Goal: Browse casually

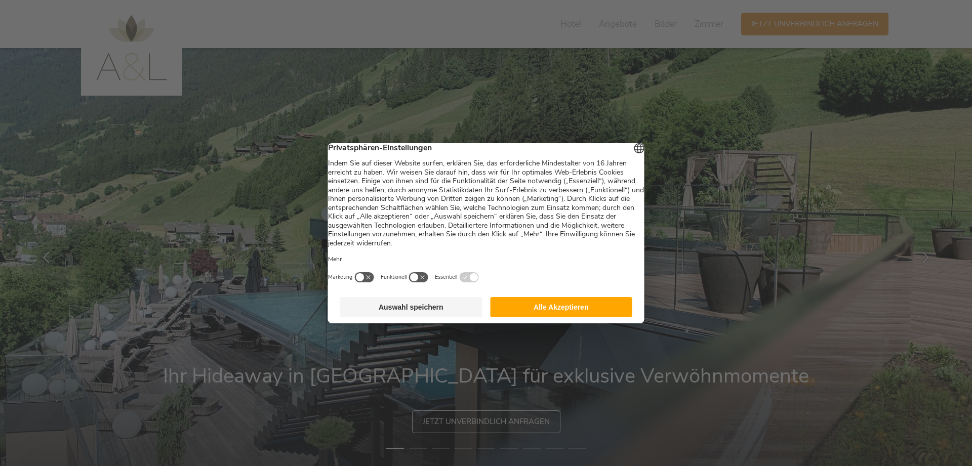
click at [541, 305] on button "Alle Akzeptieren" at bounding box center [561, 307] width 142 height 20
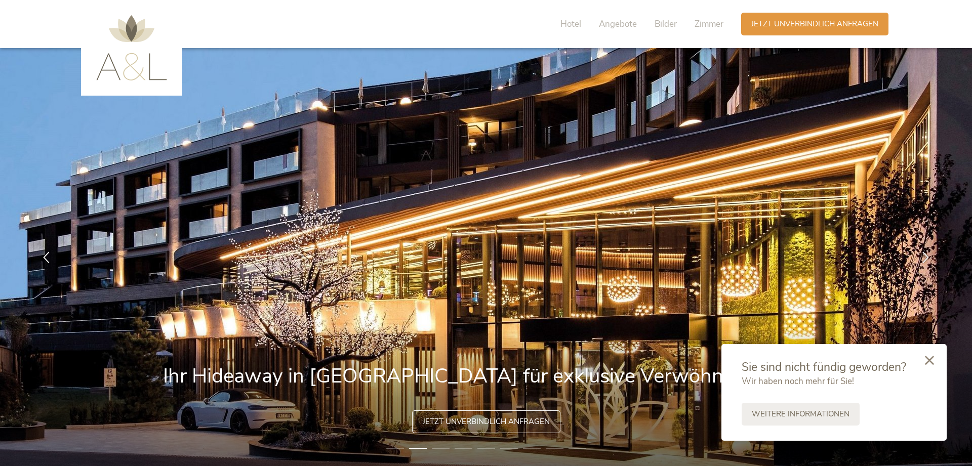
click at [929, 356] on div at bounding box center [929, 361] width 34 height 36
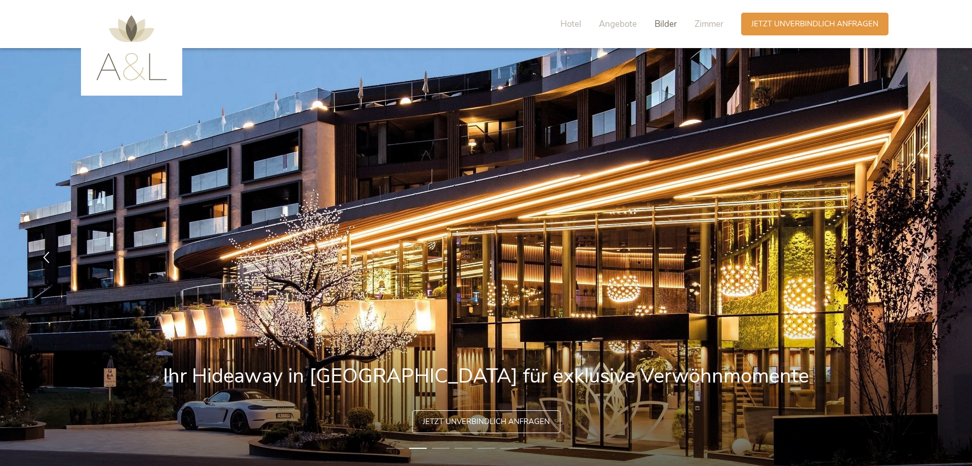
click at [661, 21] on span "Bilder" at bounding box center [665, 24] width 22 height 12
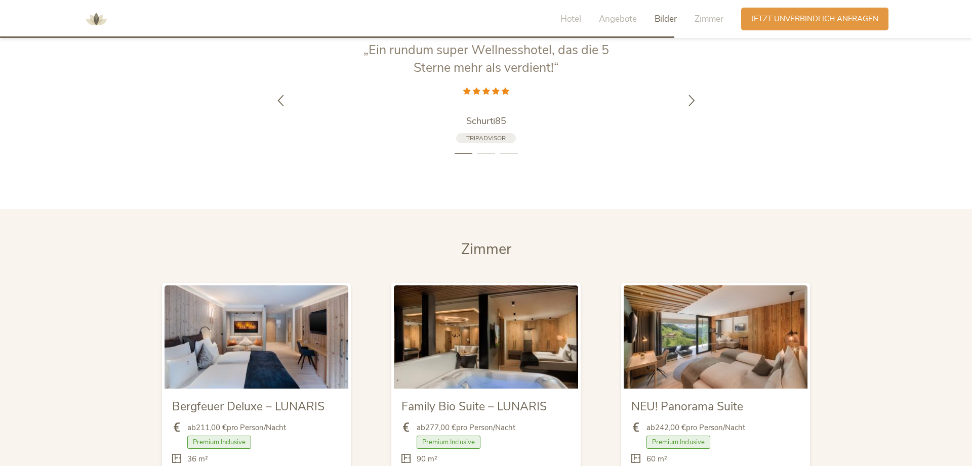
scroll to position [1990, 0]
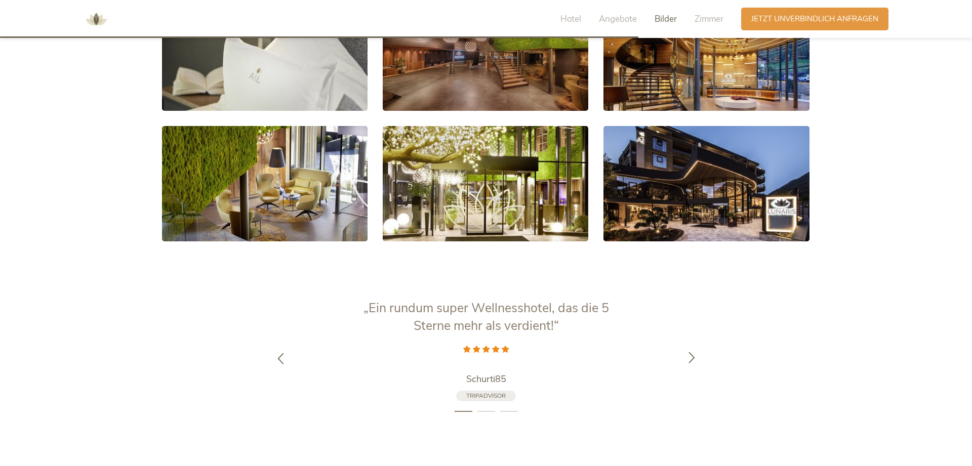
click at [694, 351] on icon at bounding box center [692, 357] width 12 height 12
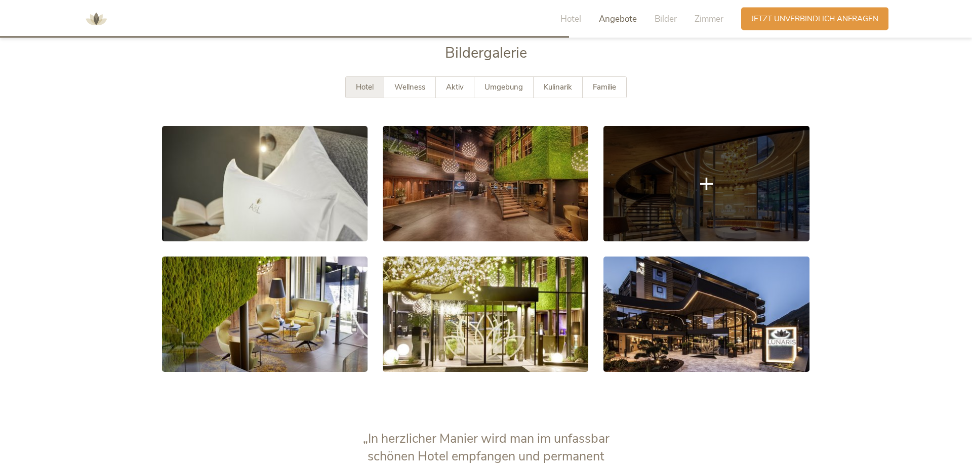
scroll to position [1784, 0]
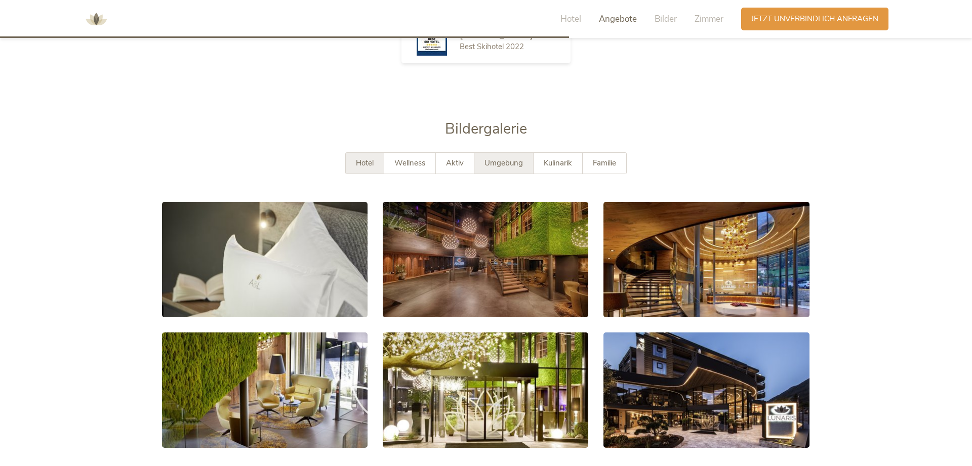
click at [499, 153] on div "Umgebung" at bounding box center [503, 163] width 59 height 21
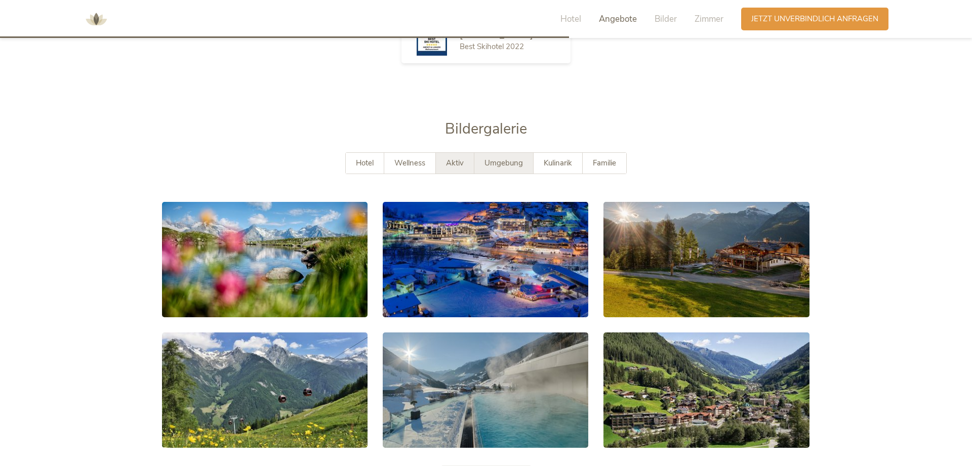
click at [450, 158] on span "Aktiv" at bounding box center [455, 163] width 18 height 10
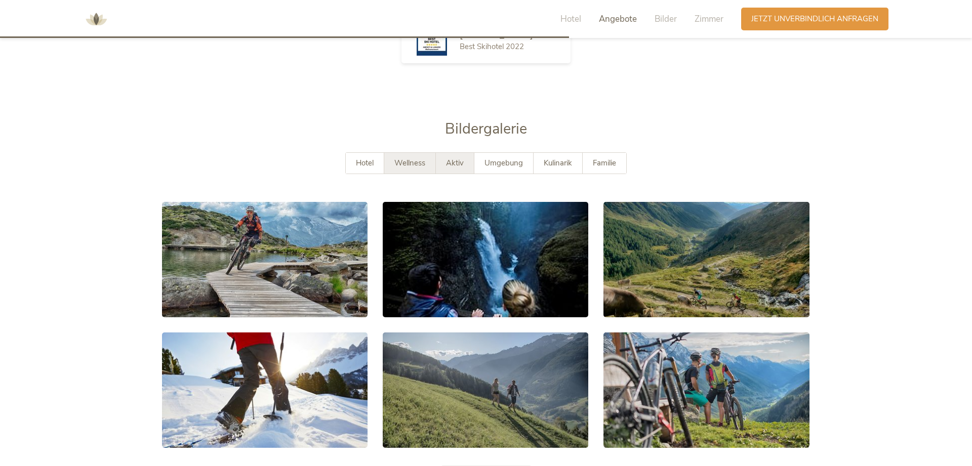
click at [402, 153] on div "Wellness" at bounding box center [410, 163] width 52 height 21
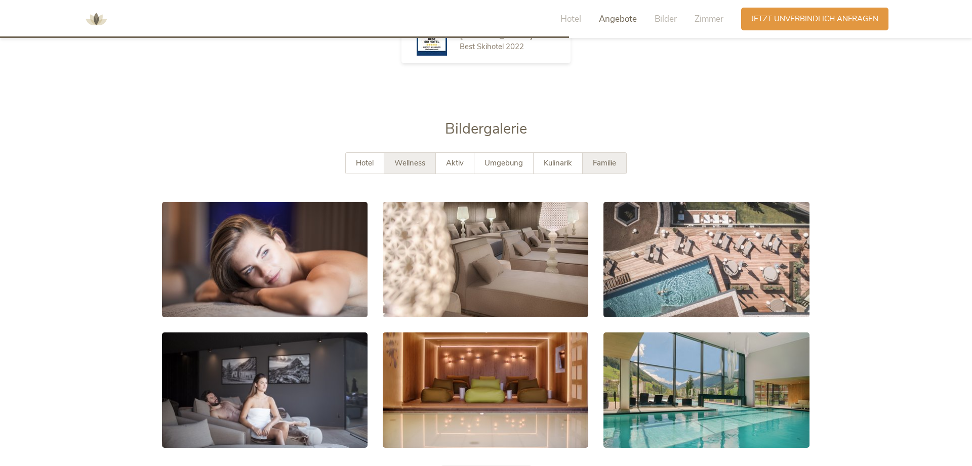
click at [600, 158] on span "Familie" at bounding box center [604, 163] width 23 height 10
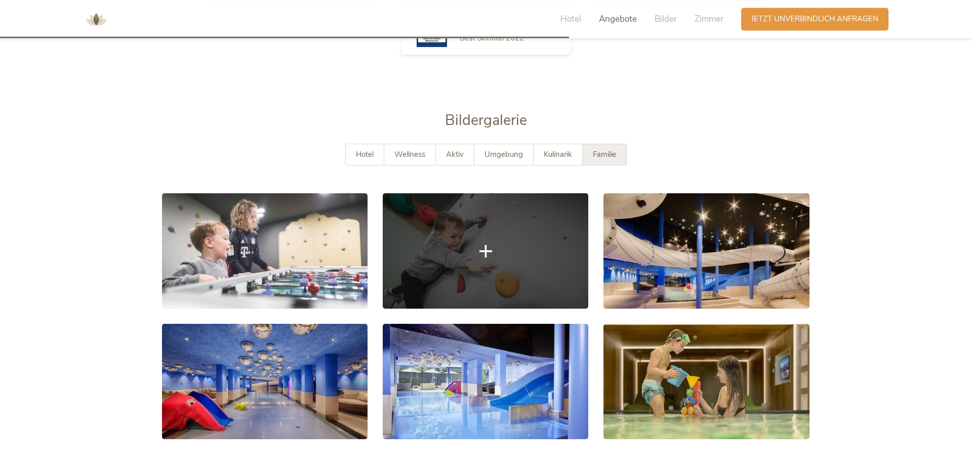
scroll to position [1835, 0]
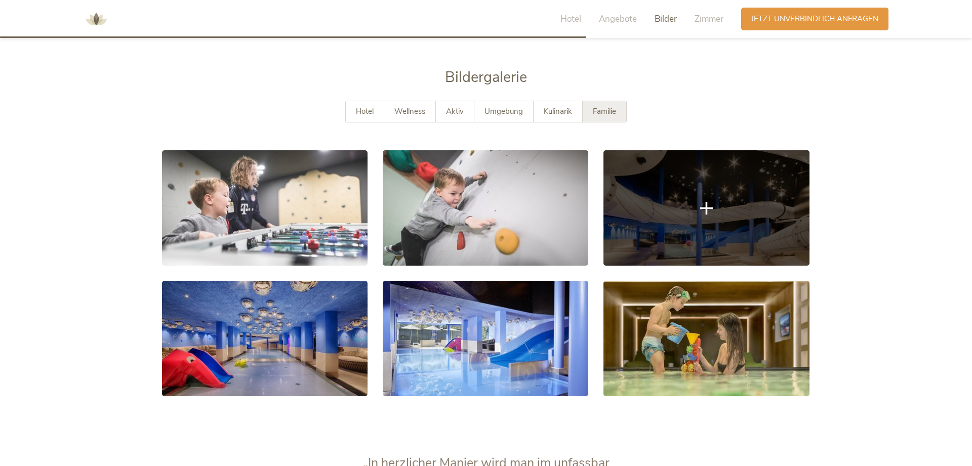
click at [742, 189] on link at bounding box center [706, 207] width 206 height 115
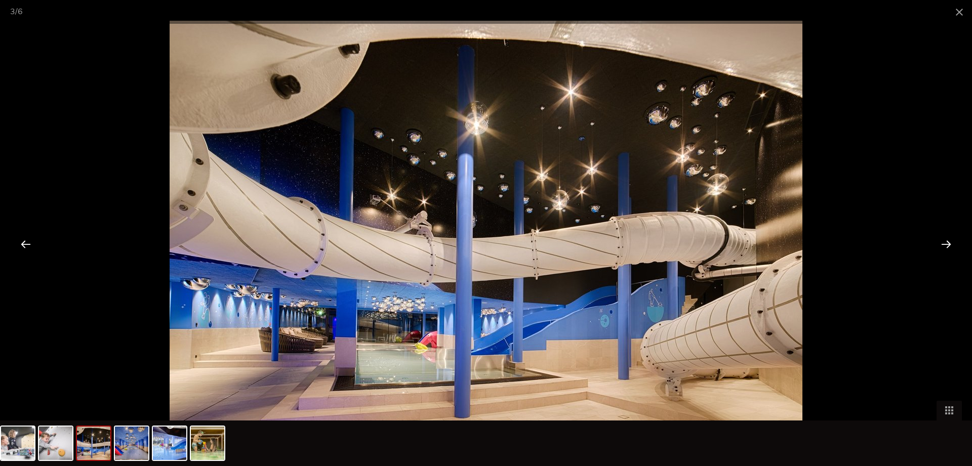
click at [941, 242] on div at bounding box center [945, 243] width 31 height 31
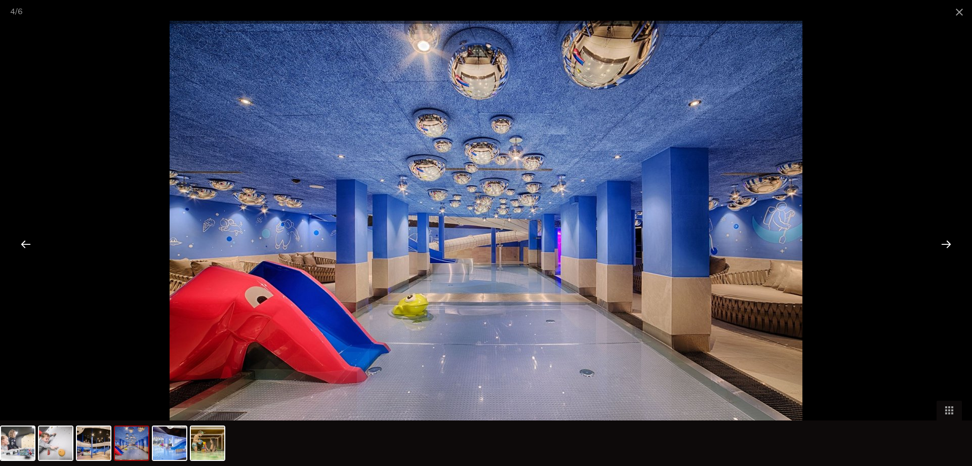
click at [941, 242] on div at bounding box center [945, 243] width 31 height 31
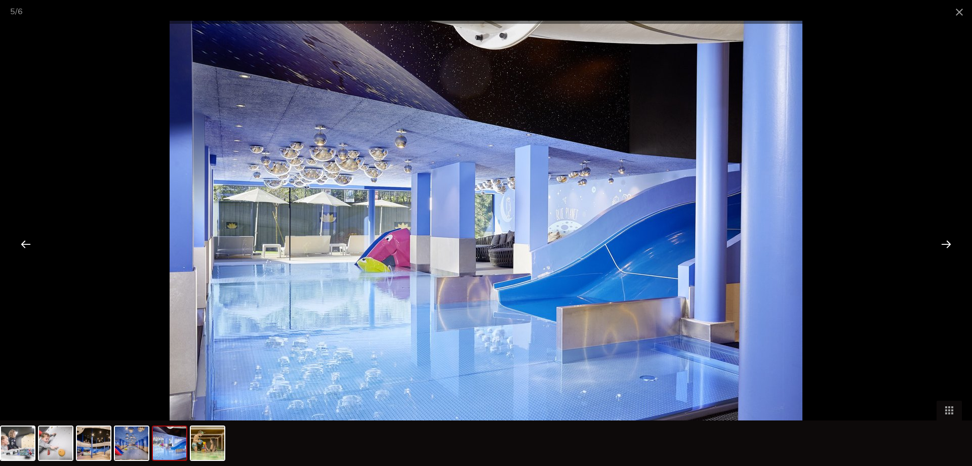
click at [941, 242] on div at bounding box center [945, 243] width 31 height 31
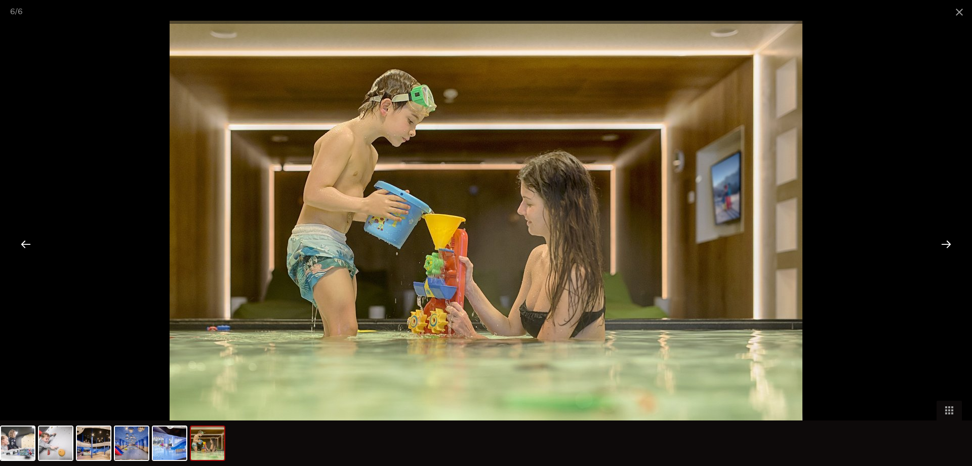
click at [941, 242] on div at bounding box center [945, 243] width 31 height 31
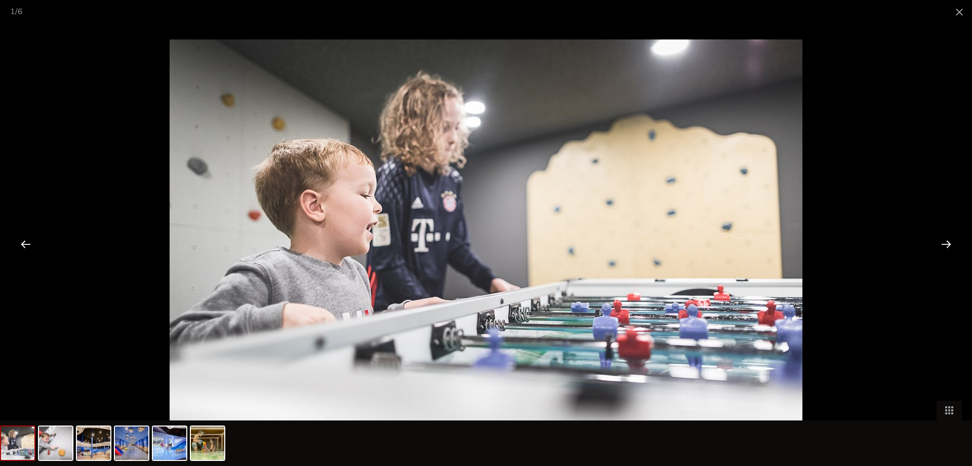
click at [941, 242] on div at bounding box center [945, 243] width 31 height 31
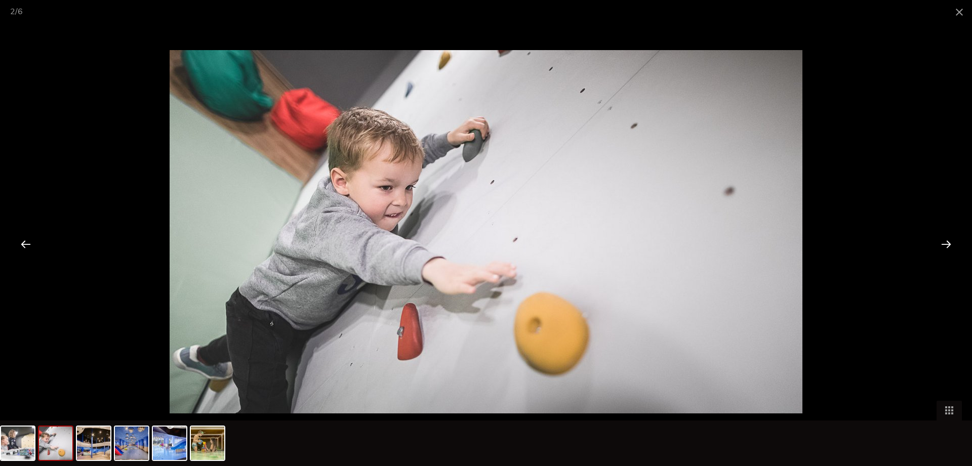
click at [941, 242] on div at bounding box center [945, 243] width 31 height 31
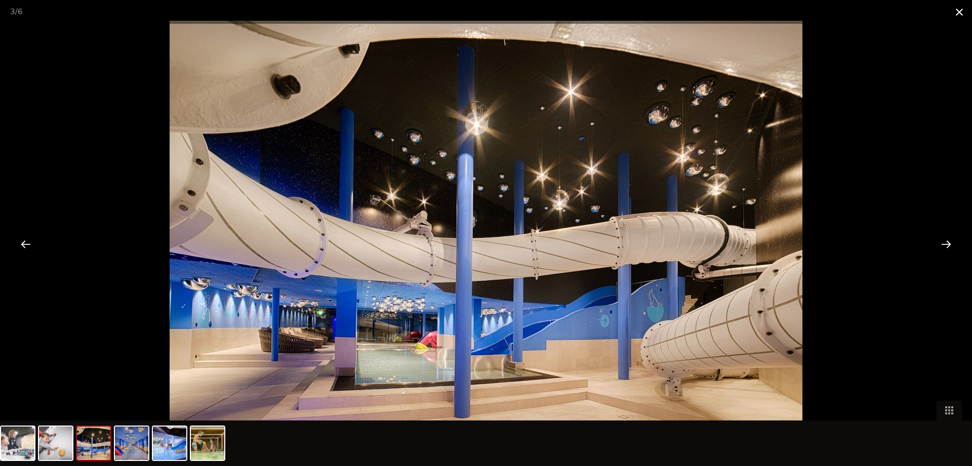
click at [953, 12] on span at bounding box center [959, 12] width 25 height 24
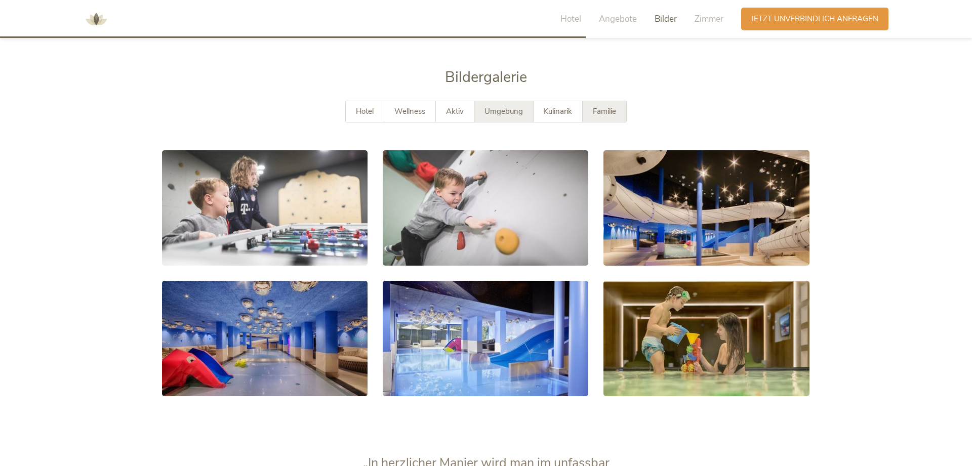
click at [493, 106] on span "Umgebung" at bounding box center [503, 111] width 38 height 10
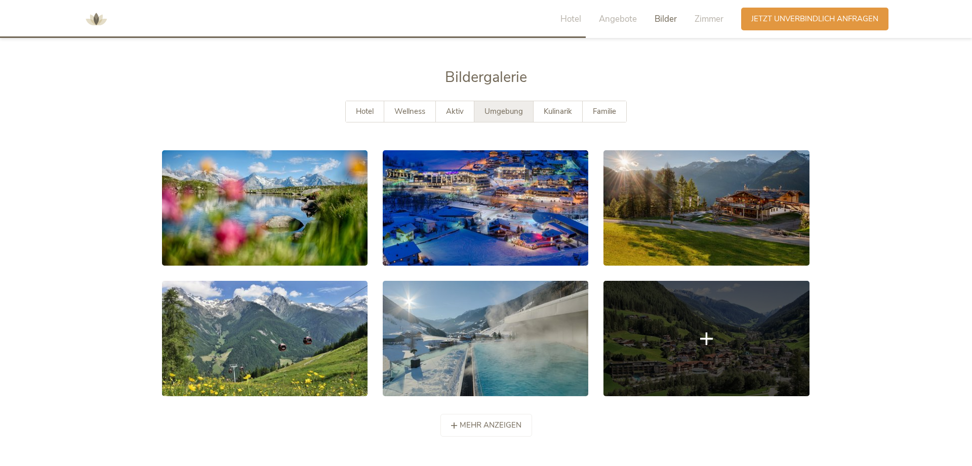
click at [778, 326] on link at bounding box center [706, 338] width 206 height 115
